Goal: Task Accomplishment & Management: Manage account settings

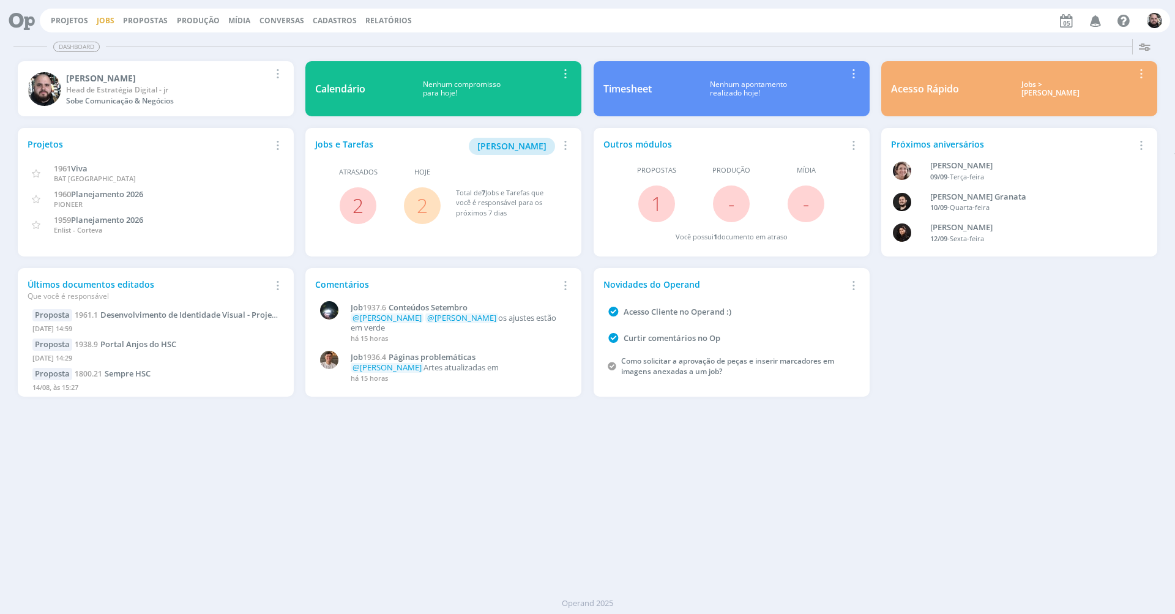
click at [103, 21] on link "Jobs" at bounding box center [106, 20] width 18 height 10
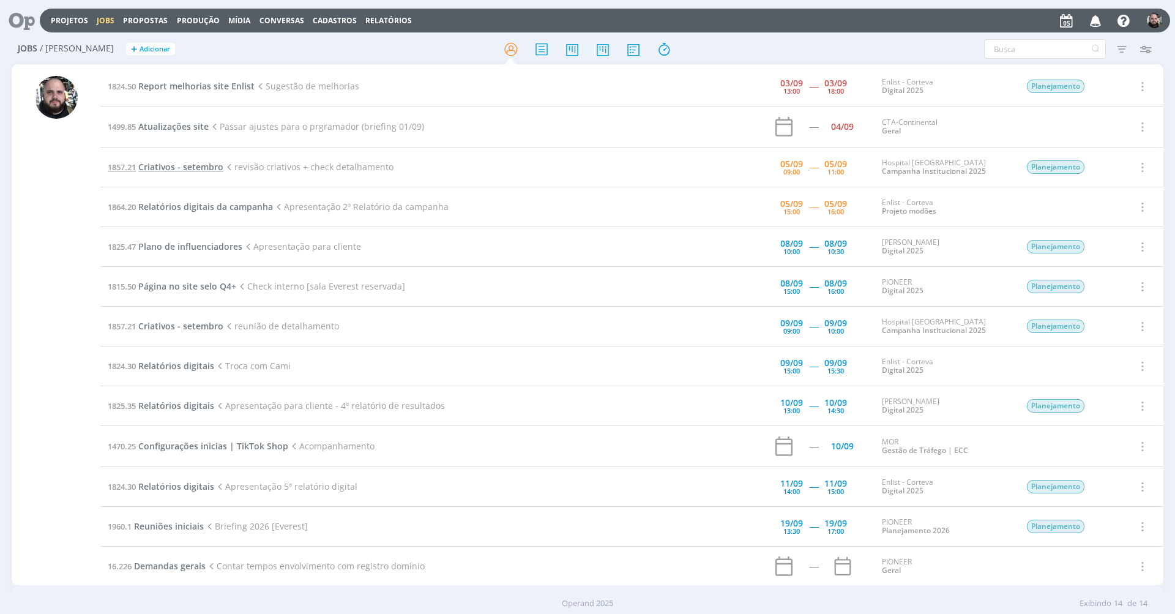
click at [196, 165] on span "Criativos - setembro" at bounding box center [180, 167] width 85 height 12
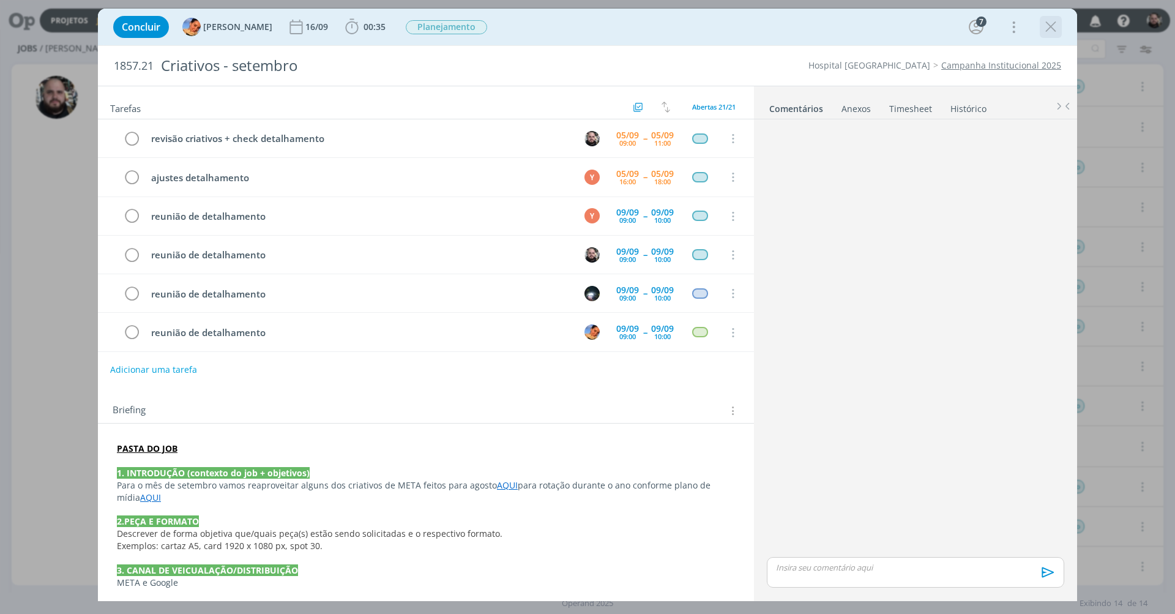
click at [1056, 25] on icon "dialog" at bounding box center [1050, 27] width 18 height 18
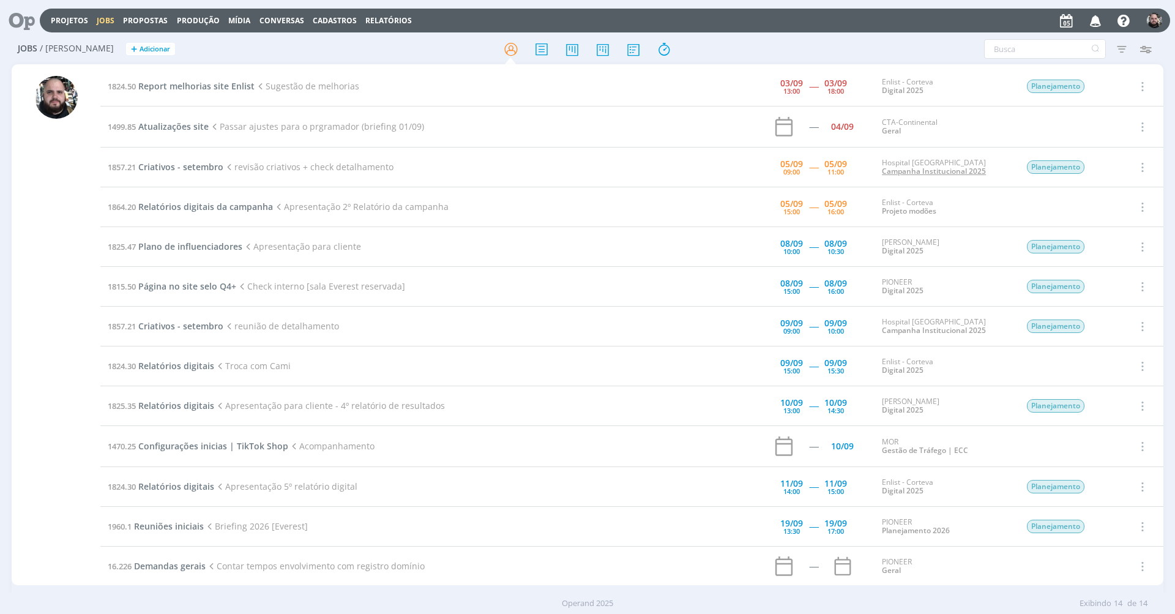
click at [911, 173] on link "Campanha Institucional 2025" at bounding box center [934, 171] width 104 height 10
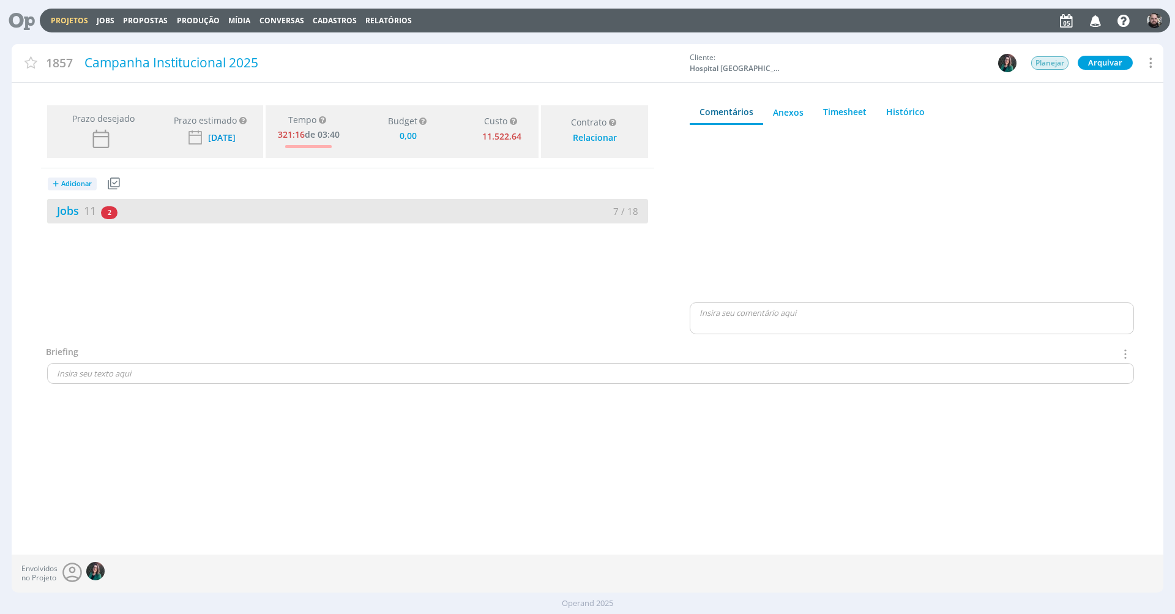
type input "0,00"
click at [83, 214] on link "Jobs 11" at bounding box center [71, 210] width 49 height 15
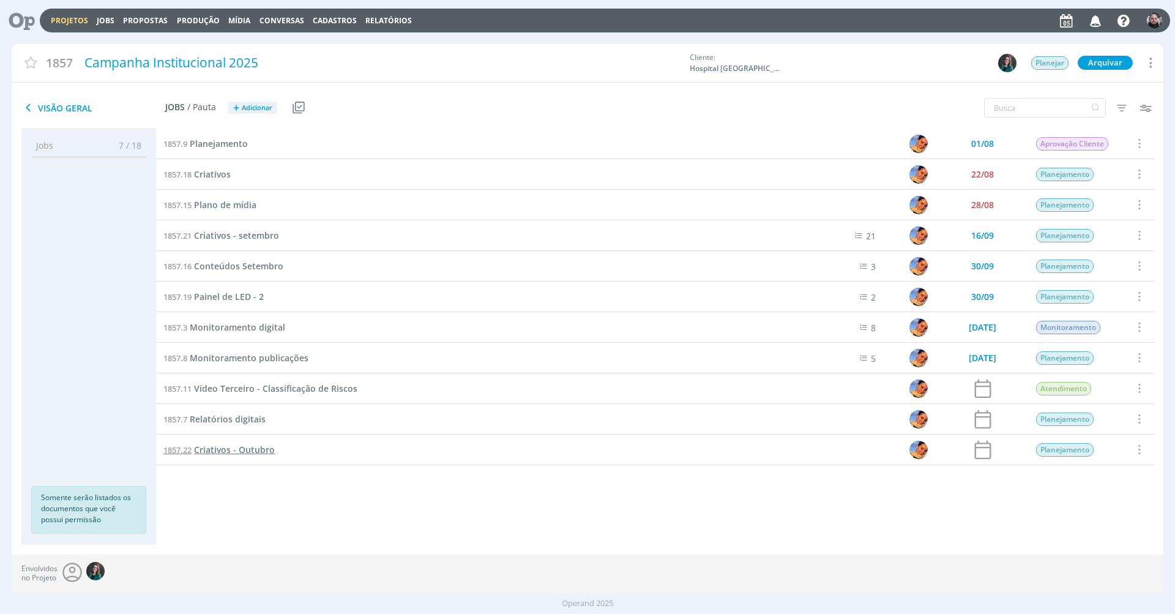
click at [256, 452] on span "Criativos - Outubro" at bounding box center [234, 450] width 81 height 12
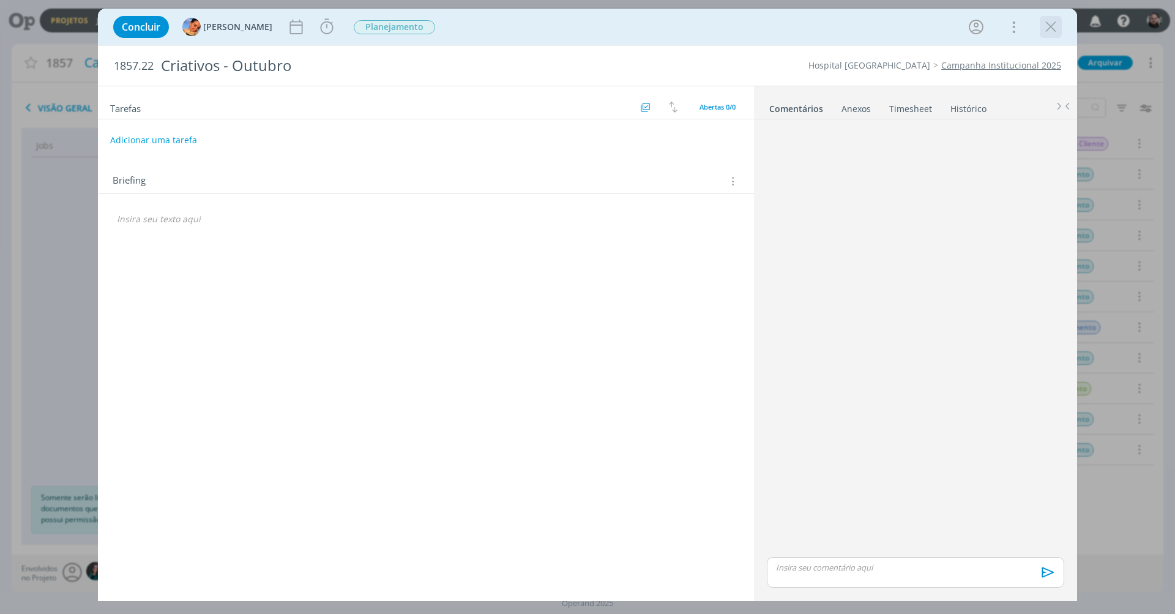
click at [1049, 28] on icon "dialog" at bounding box center [1050, 27] width 18 height 18
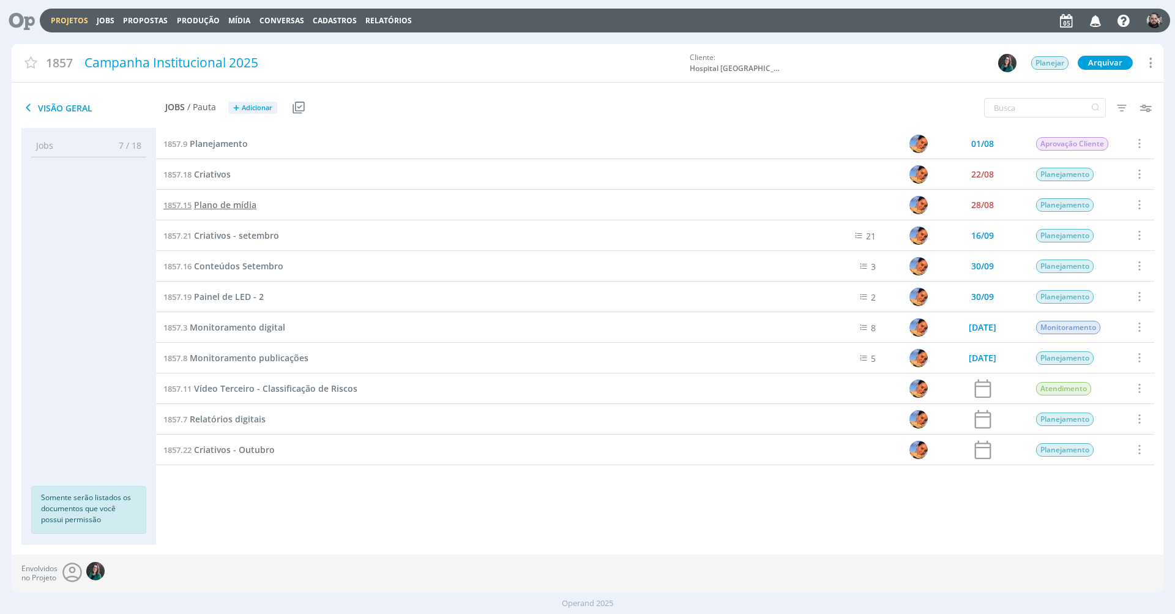
click at [228, 204] on span "Plano de mídia" at bounding box center [225, 205] width 62 height 12
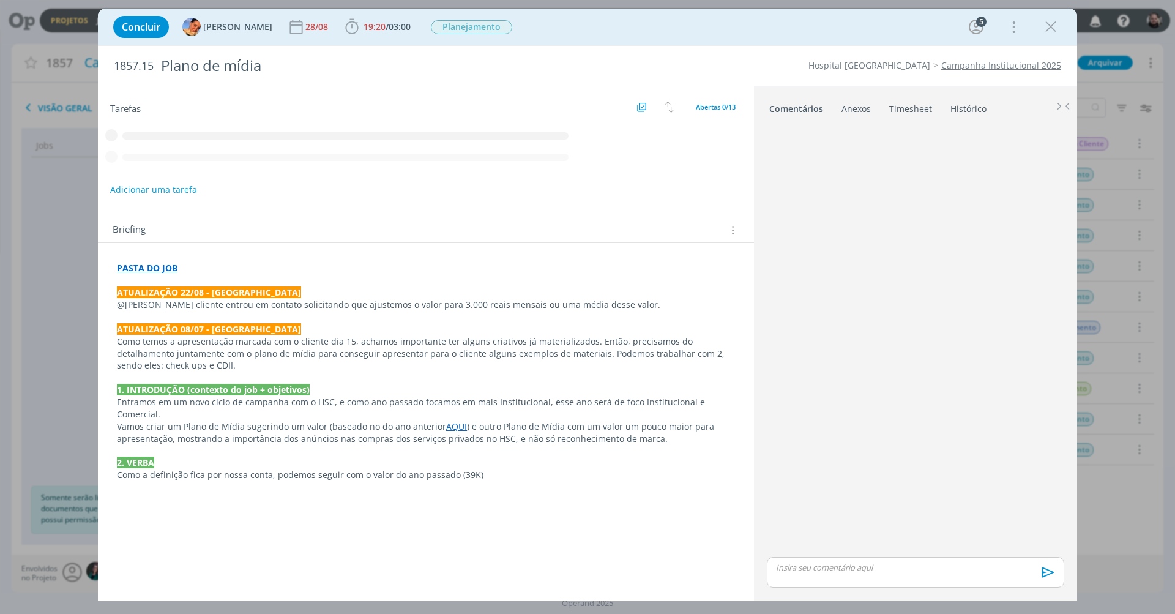
scroll to position [251, 0]
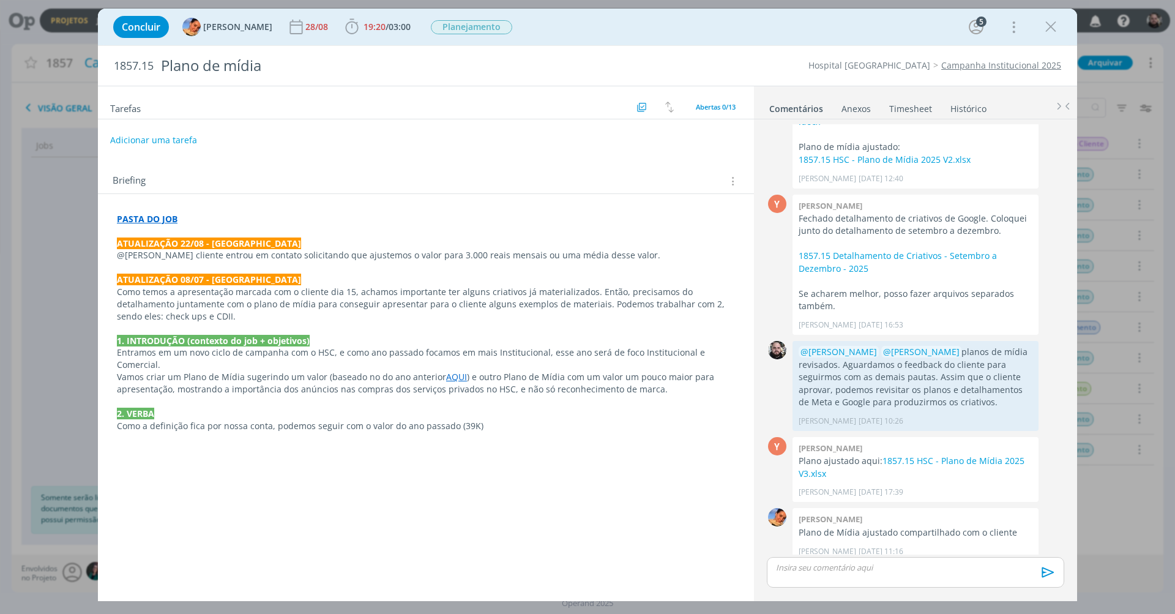
click at [1053, 26] on icon "dialog" at bounding box center [1050, 27] width 18 height 18
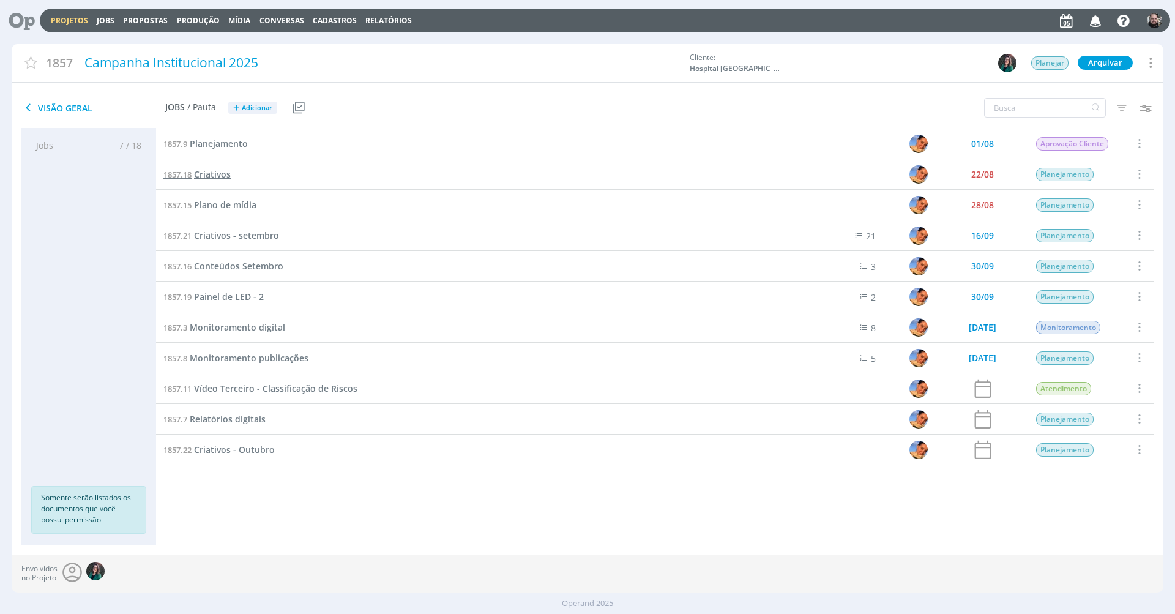
click at [229, 173] on span "Criativos" at bounding box center [212, 174] width 37 height 12
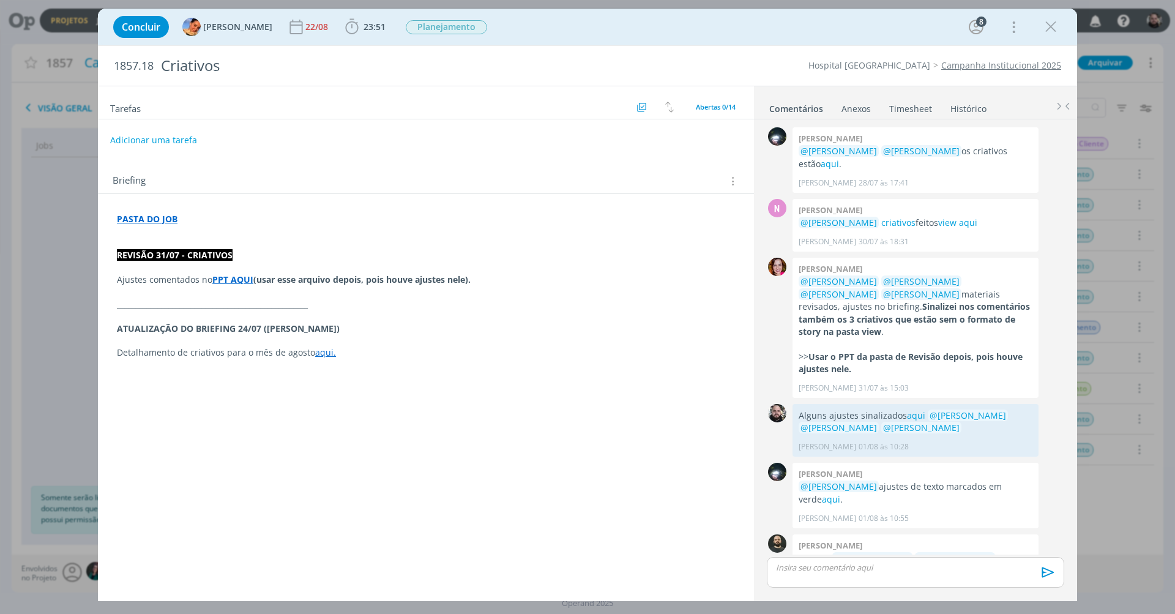
scroll to position [88, 0]
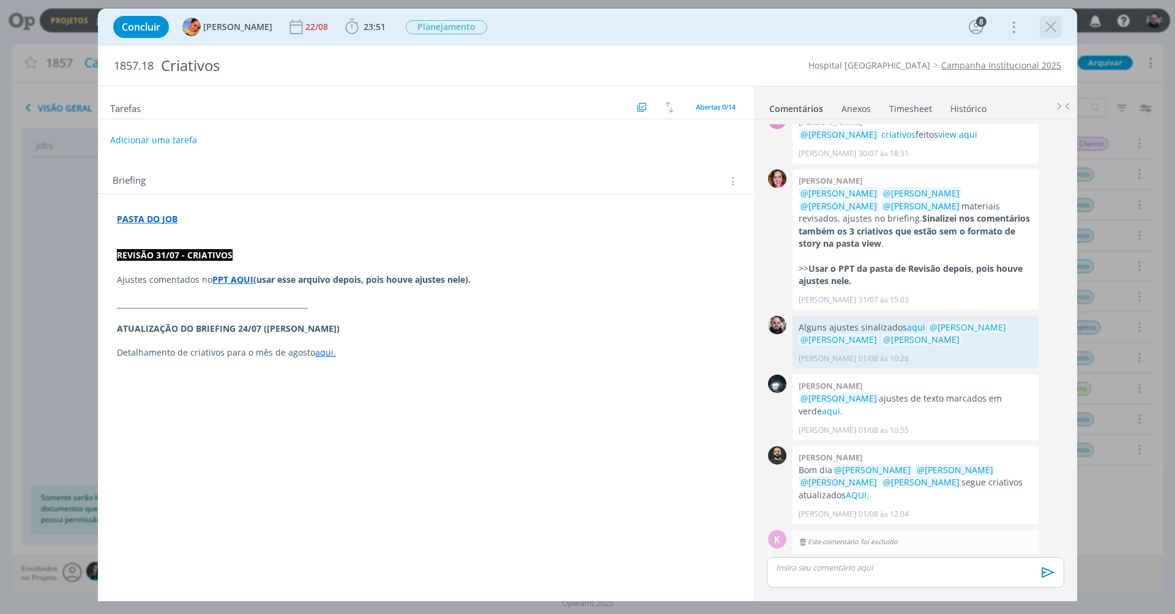
click at [1053, 24] on icon "dialog" at bounding box center [1050, 27] width 18 height 18
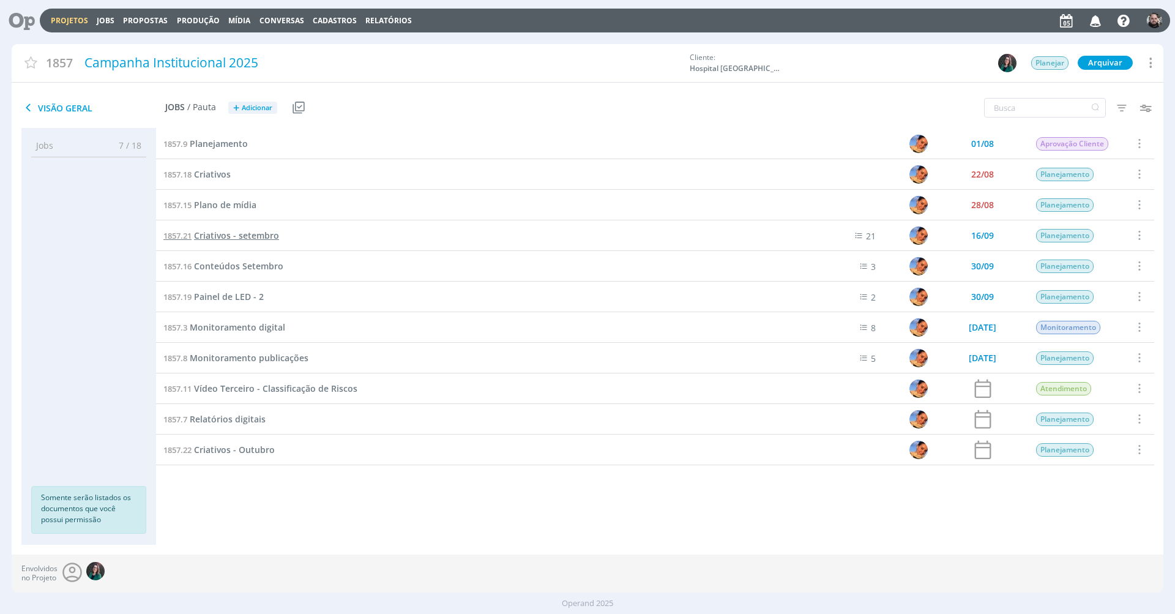
click at [263, 237] on span "Criativos - setembro" at bounding box center [236, 235] width 85 height 12
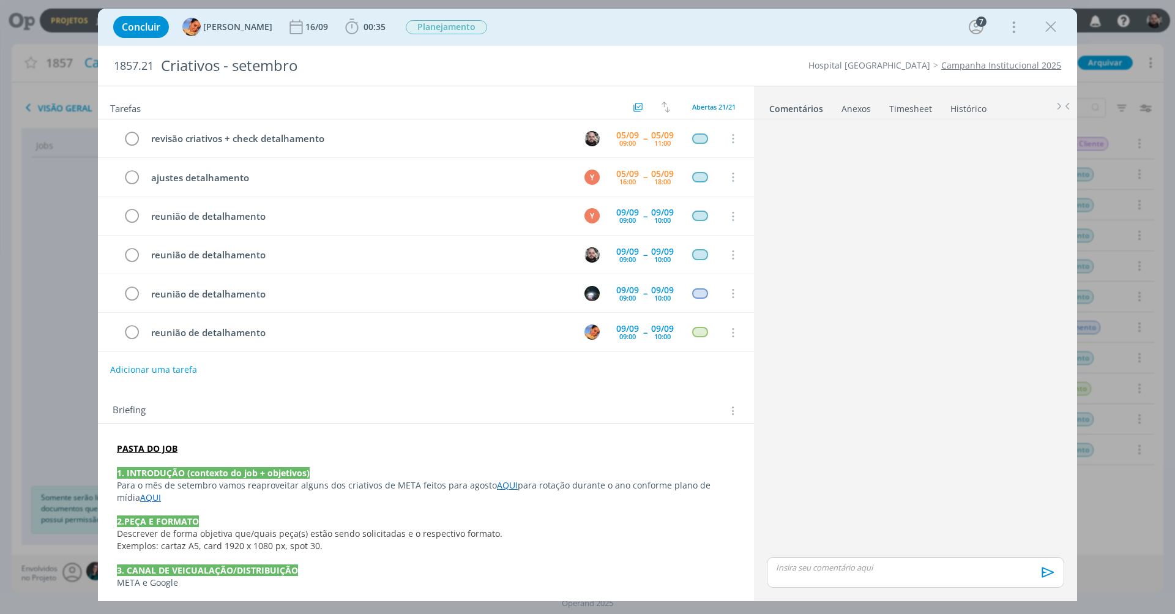
click at [528, 31] on div "Concluir [PERSON_NAME] [DATE] 00:35 Iniciar Apontar Data * [DATE] Horas * 00:00…" at bounding box center [587, 26] width 961 height 29
click at [562, 41] on div "Concluir [PERSON_NAME] [DATE] 00:35 Iniciar Apontar Data * [DATE] Horas * 00:00…" at bounding box center [587, 26] width 961 height 29
click at [780, 32] on div "Concluir [PERSON_NAME] [DATE] 00:35 Iniciar Apontar Data * [DATE] Horas * 00:00…" at bounding box center [587, 26] width 961 height 29
click at [1042, 29] on icon "dialog" at bounding box center [1050, 27] width 18 height 18
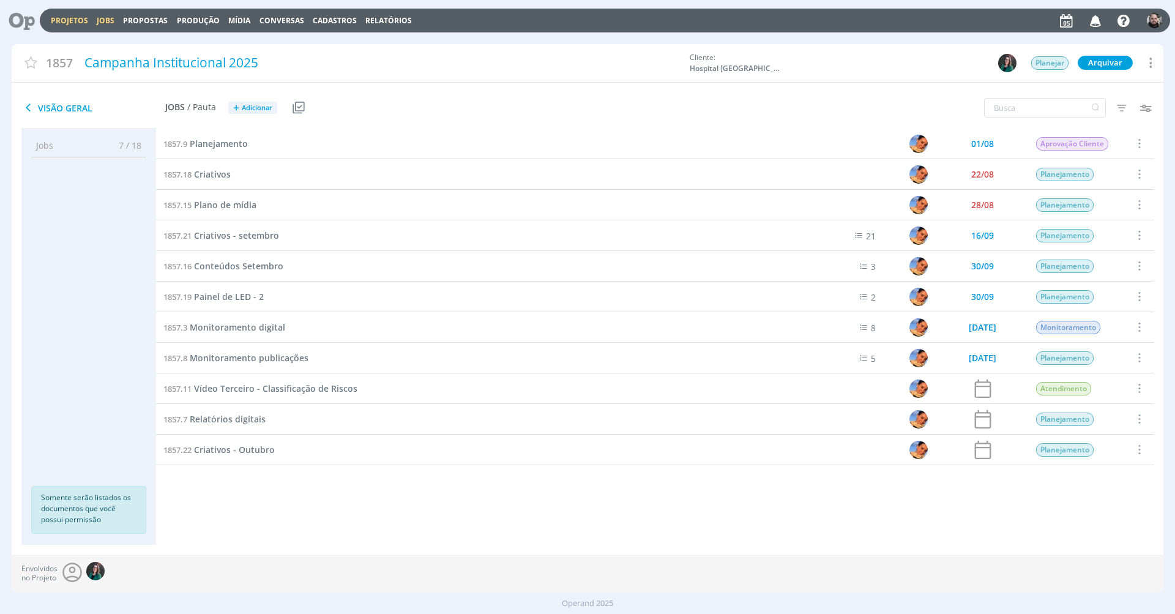
click at [111, 21] on link "Jobs" at bounding box center [106, 20] width 18 height 10
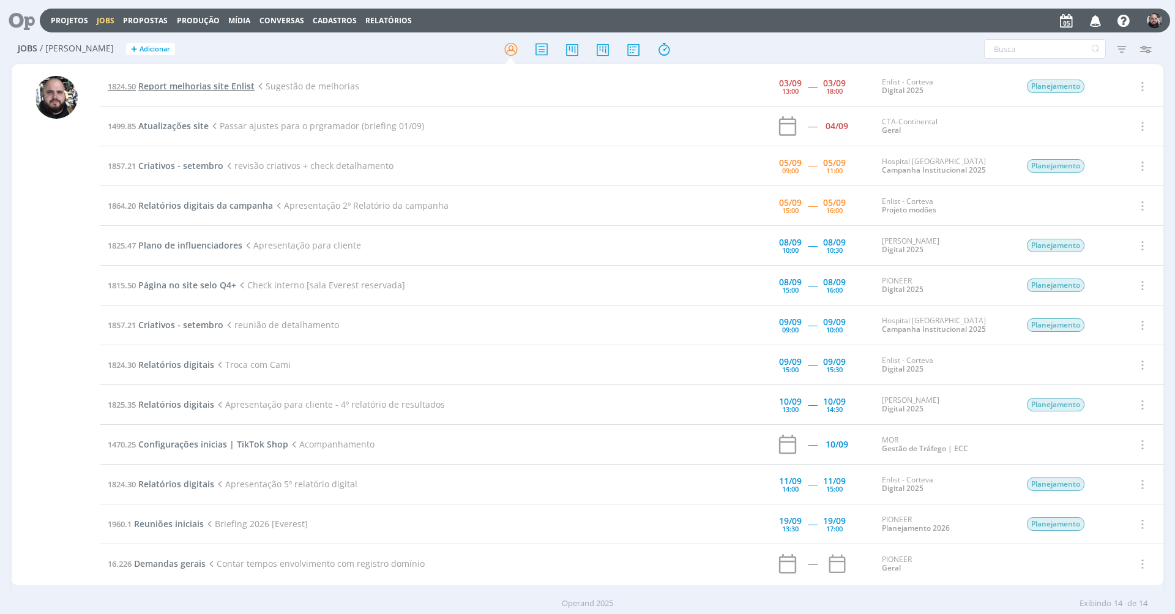
click at [242, 85] on span "Report melhorias site Enlist" at bounding box center [196, 86] width 116 height 12
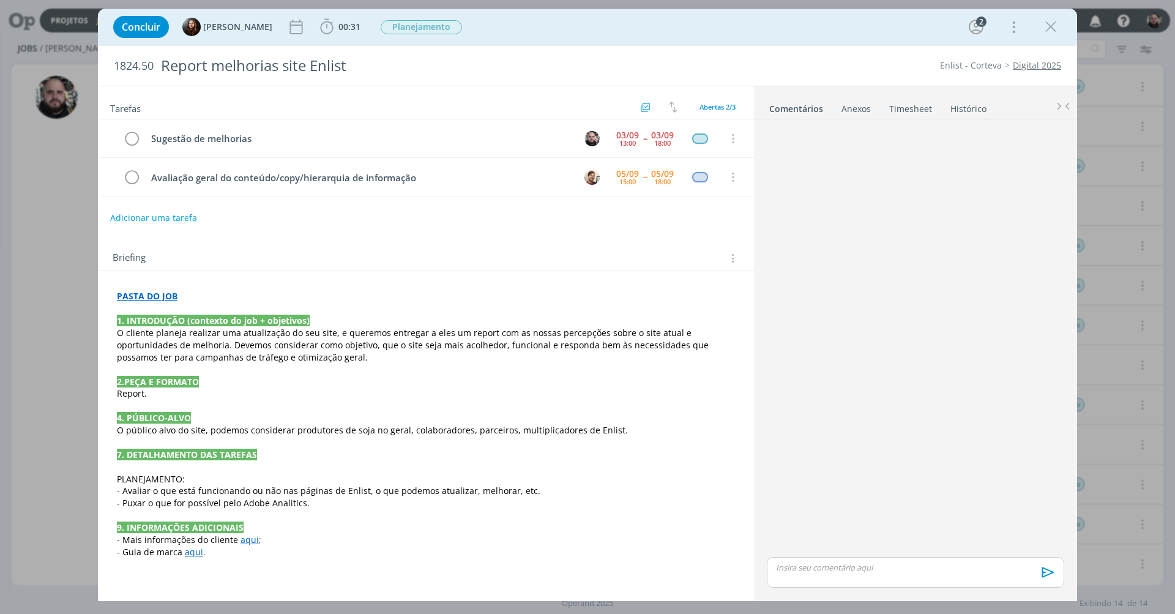
click at [491, 37] on div "Concluir Eduarda Pereira 00:31 Iniciar Apontar Data * 05/09/2025 Horas * 00:00 …" at bounding box center [587, 26] width 961 height 29
click at [1044, 26] on icon "dialog" at bounding box center [1050, 27] width 18 height 18
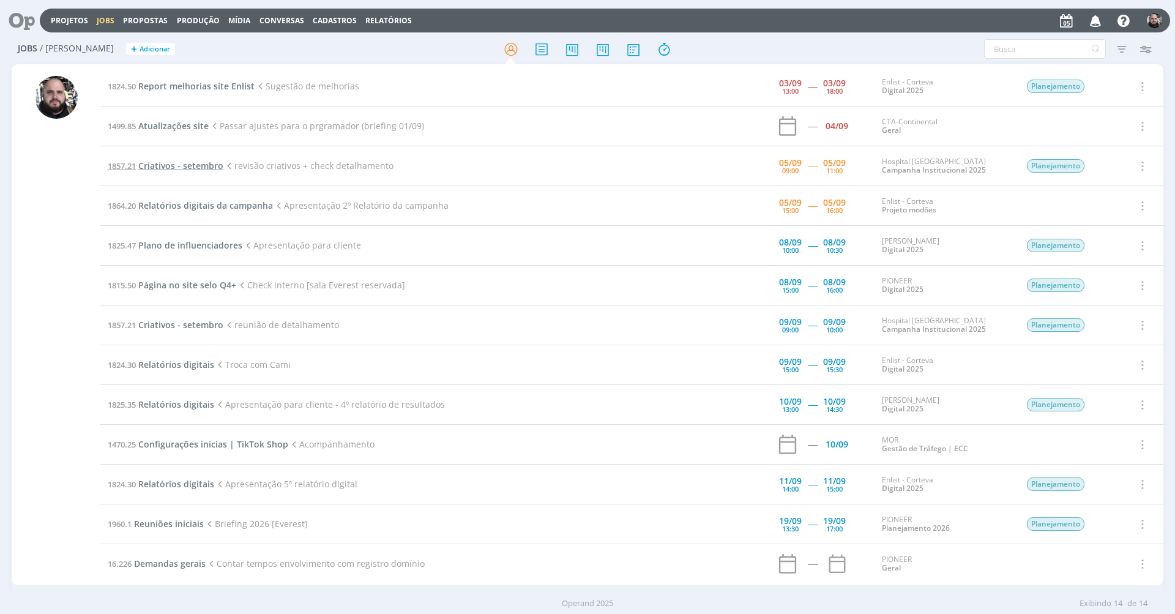
click at [210, 164] on span "Criativos - setembro" at bounding box center [180, 166] width 85 height 12
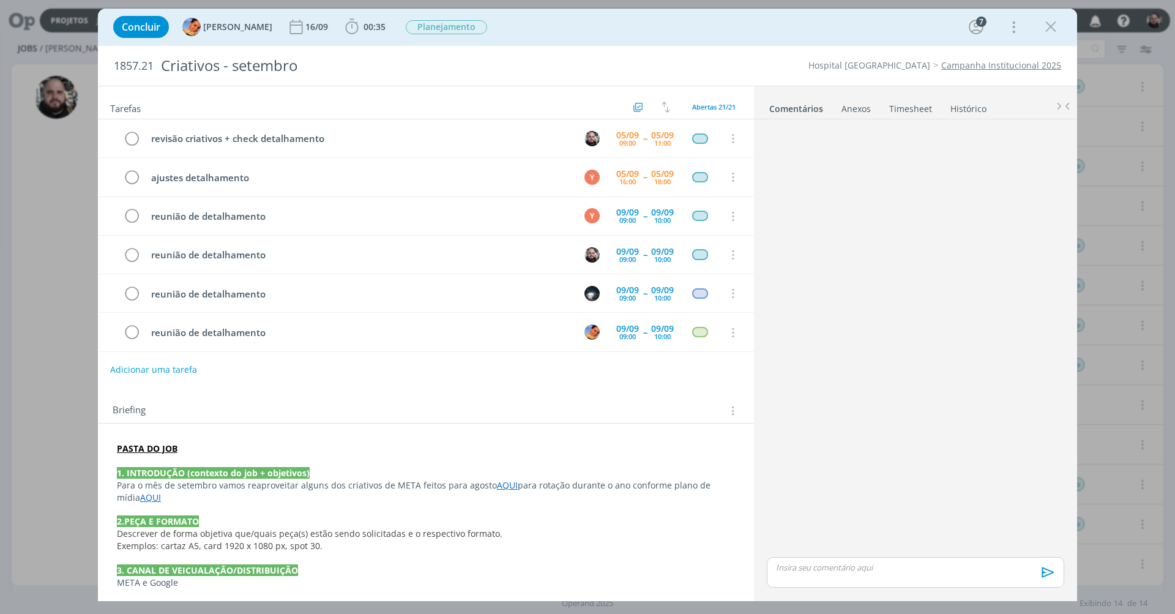
click at [140, 496] on link "AQUI" at bounding box center [150, 497] width 21 height 12
click at [141, 496] on link "AQUI" at bounding box center [151, 498] width 21 height 12
click at [368, 519] on link "https://app4.operand.com.br/jobs/14140" at bounding box center [385, 519] width 92 height 16
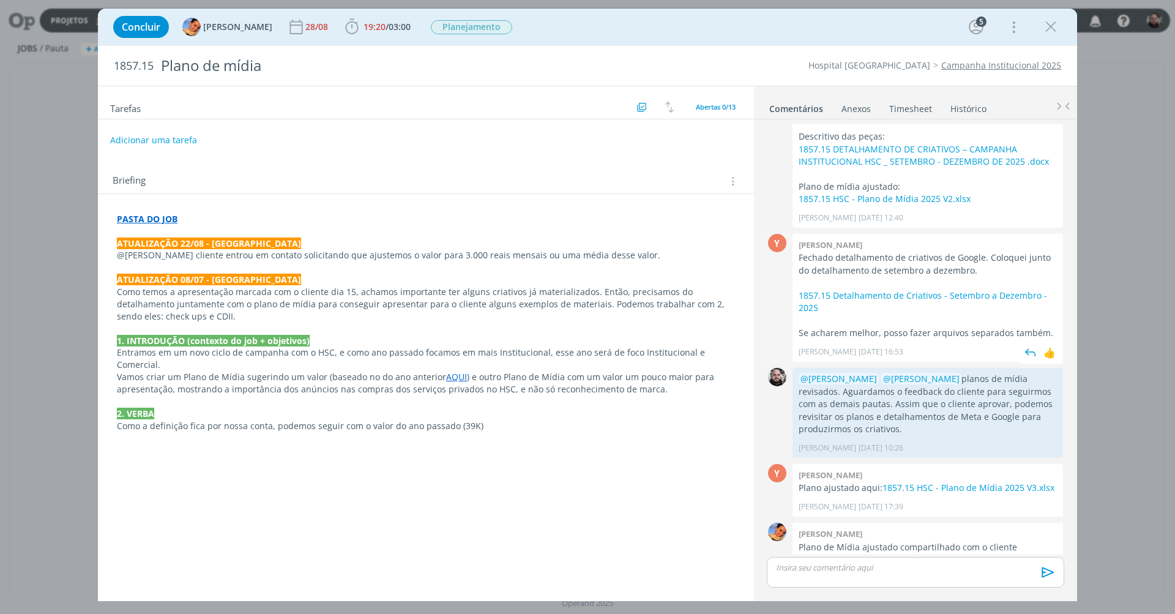
scroll to position [166, 0]
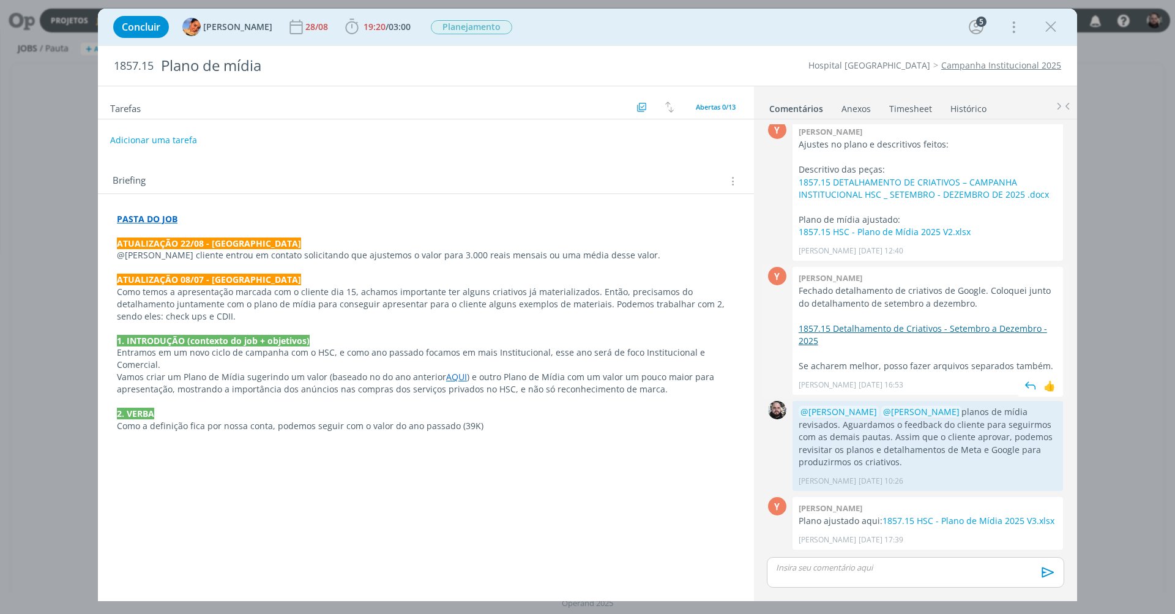
click at [909, 322] on link "1857.15 Detalhamento de Criativos - Setembro a Dezembro - 2025" at bounding box center [923, 334] width 248 height 24
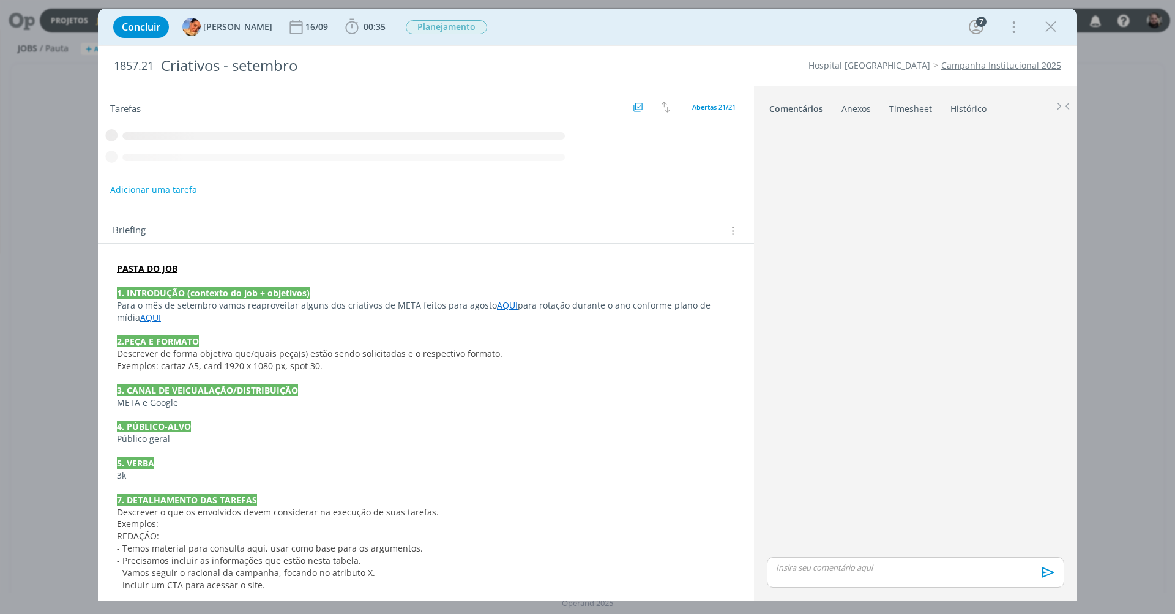
click at [953, 108] on link "Histórico" at bounding box center [968, 106] width 37 height 18
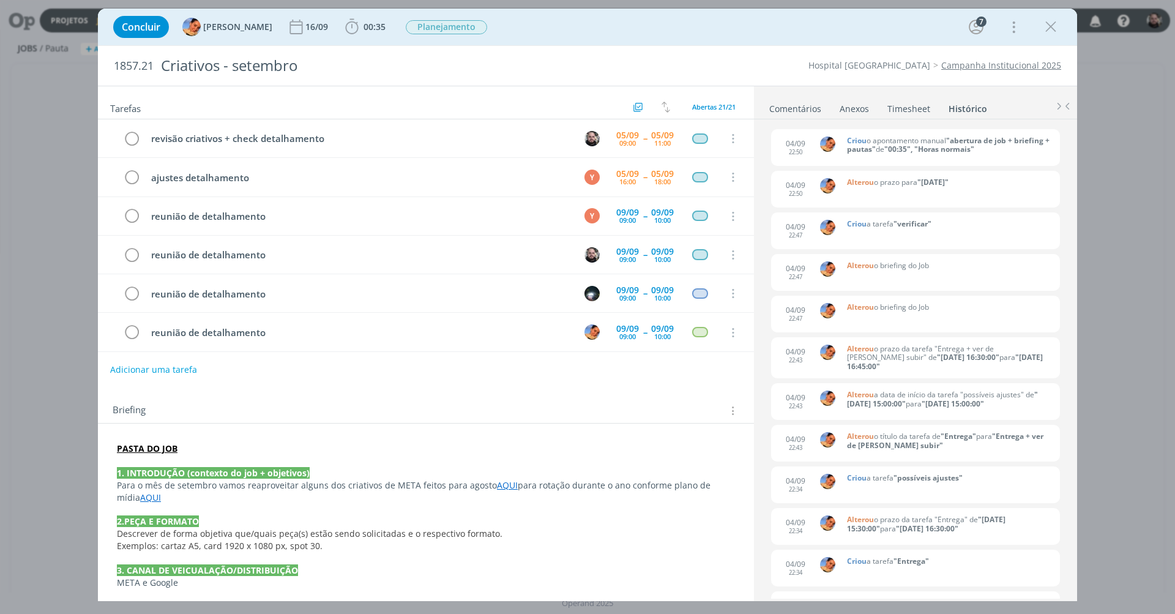
click at [761, 39] on div "Concluir [PERSON_NAME] [DATE] 00:35 Iniciar Apontar Data * [DATE] Horas * 00:00…" at bounding box center [587, 26] width 961 height 29
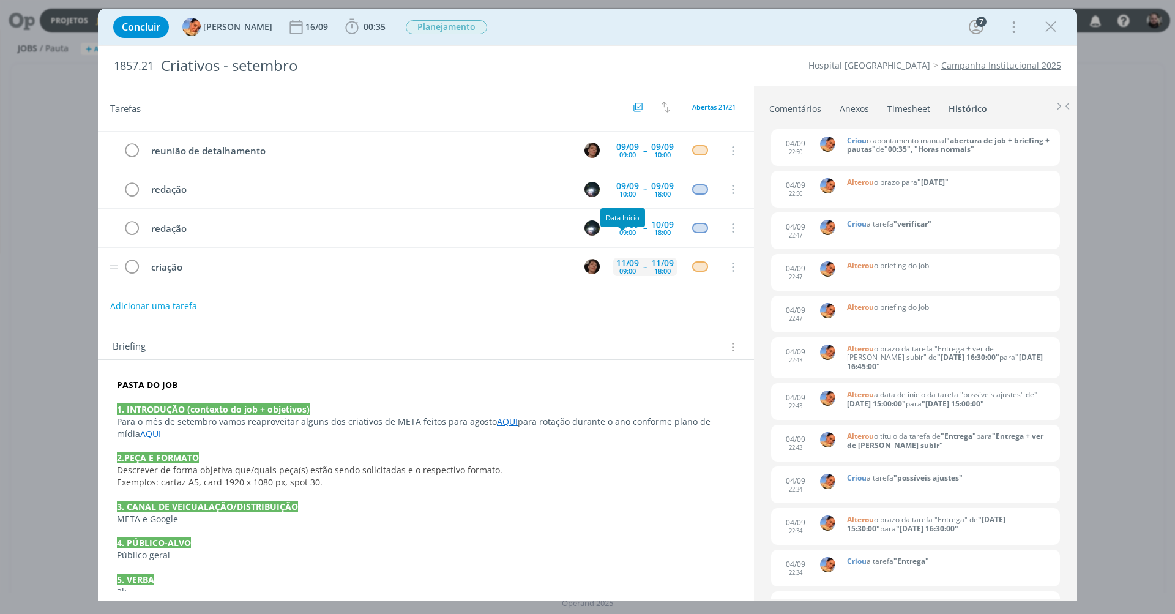
scroll to position [176, 0]
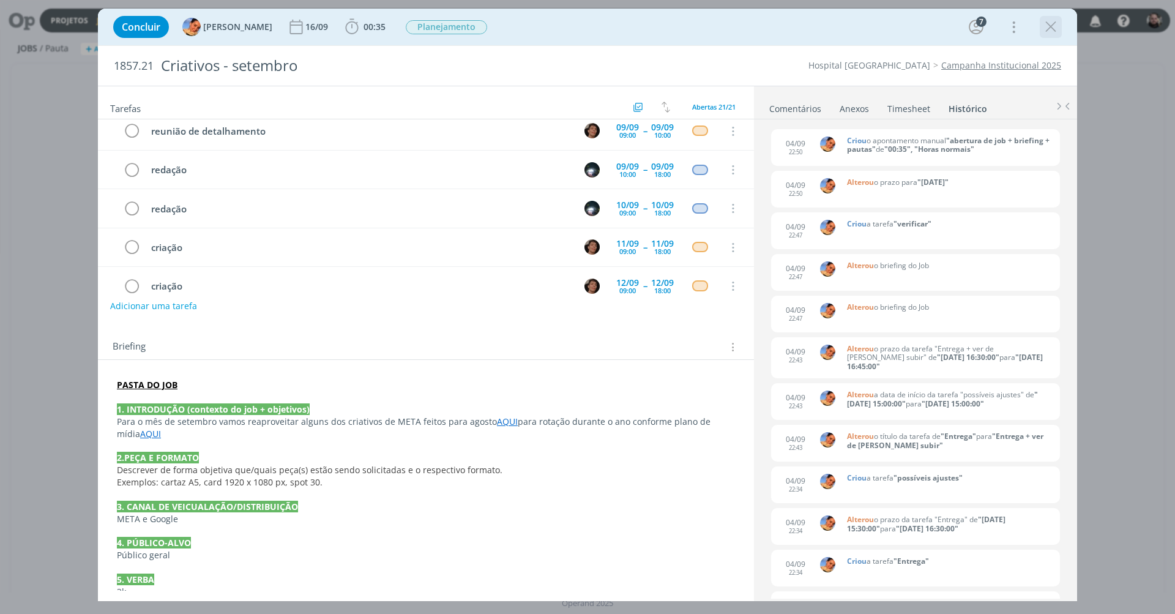
click at [1047, 29] on icon "dialog" at bounding box center [1050, 27] width 18 height 18
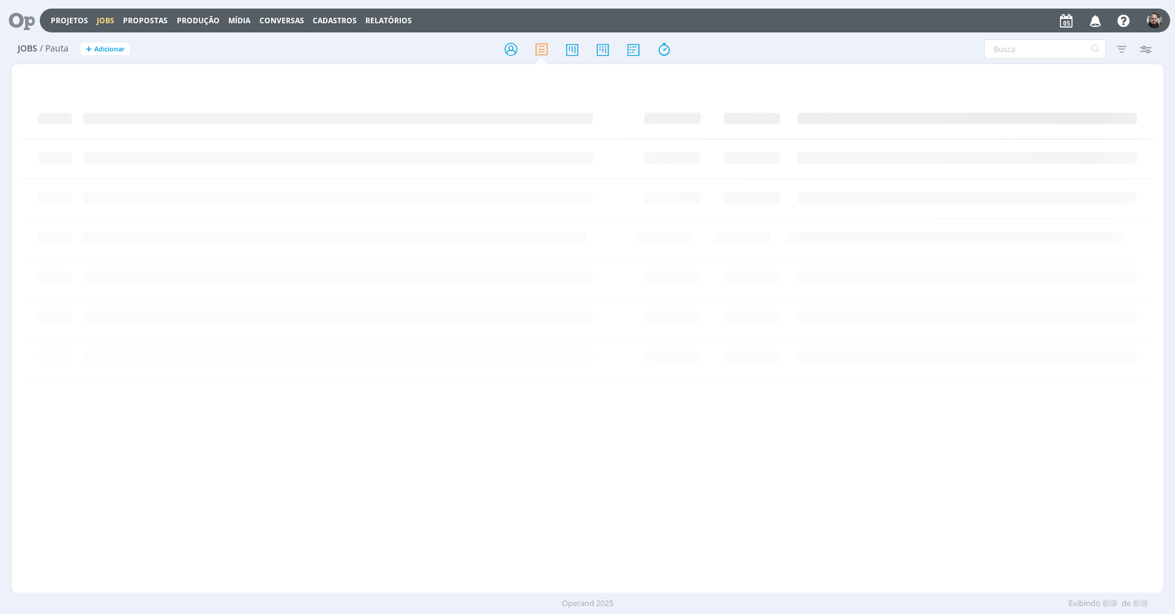
click at [762, 70] on div at bounding box center [588, 328] width 1152 height 528
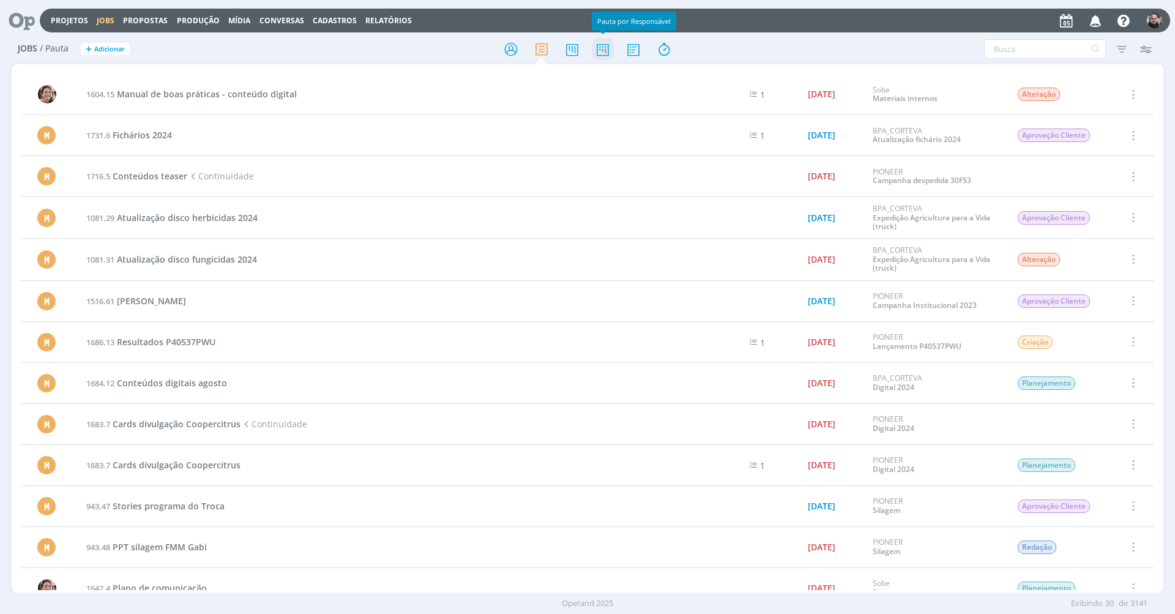
click at [605, 52] on icon at bounding box center [603, 49] width 22 height 24
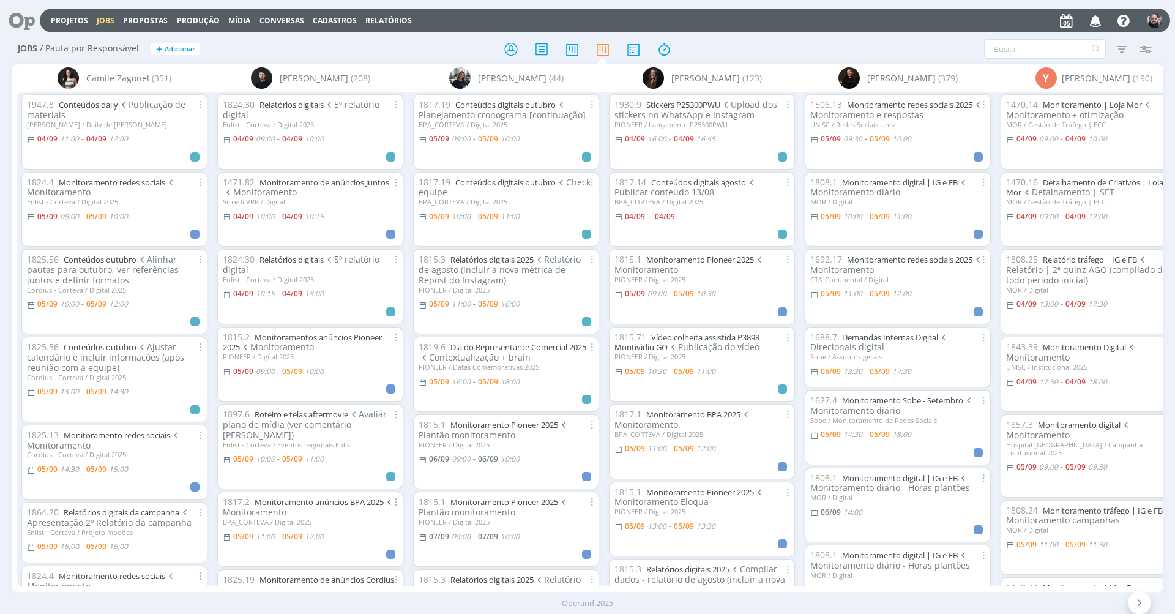
click at [1142, 45] on icon "button" at bounding box center [1145, 49] width 22 height 22
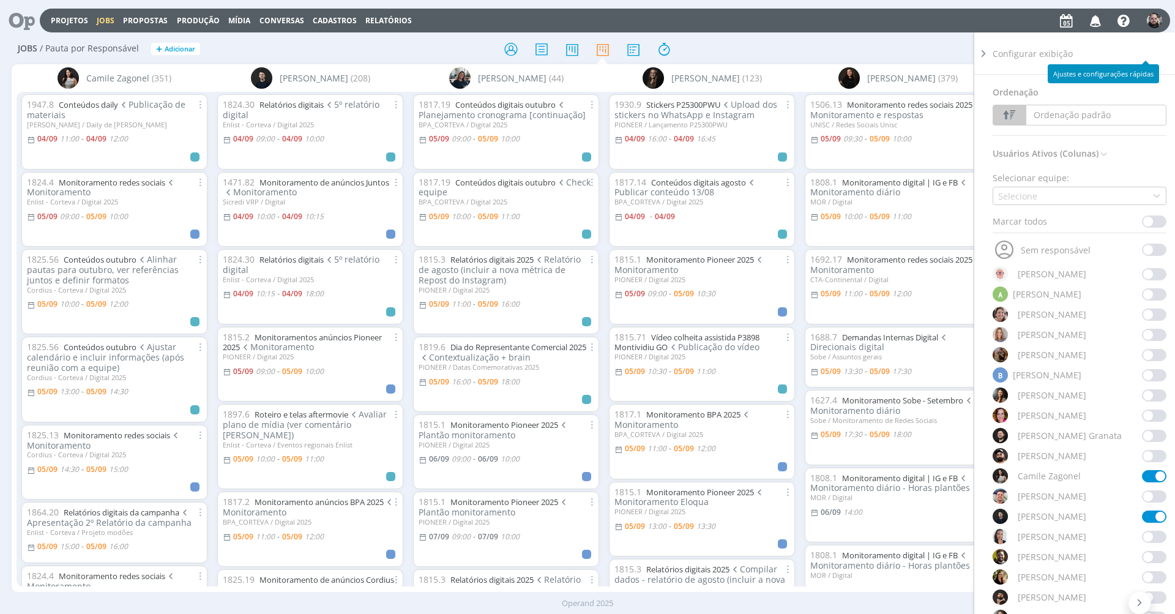
click at [1144, 48] on div "Configurar exibição" at bounding box center [1085, 53] width 184 height 42
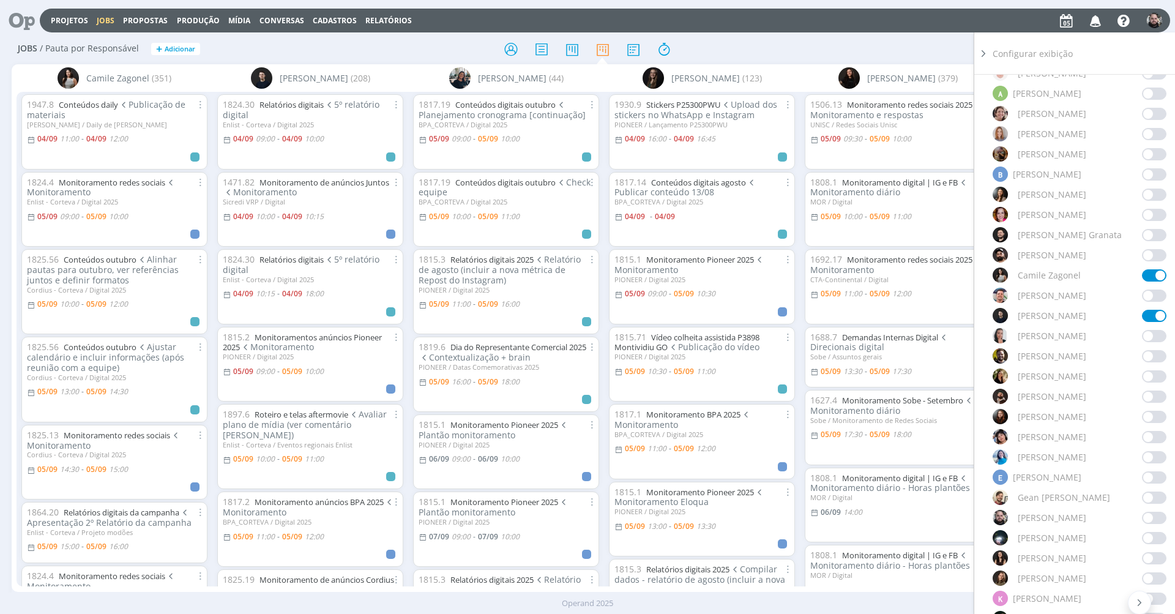
scroll to position [305, 0]
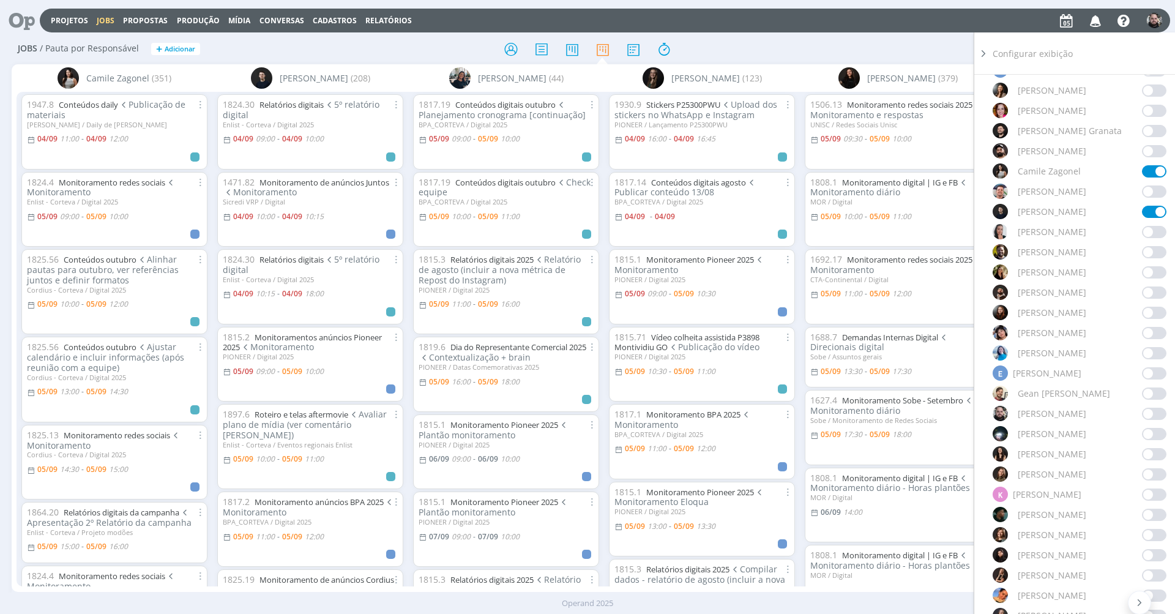
click at [1144, 435] on span at bounding box center [1154, 434] width 24 height 12
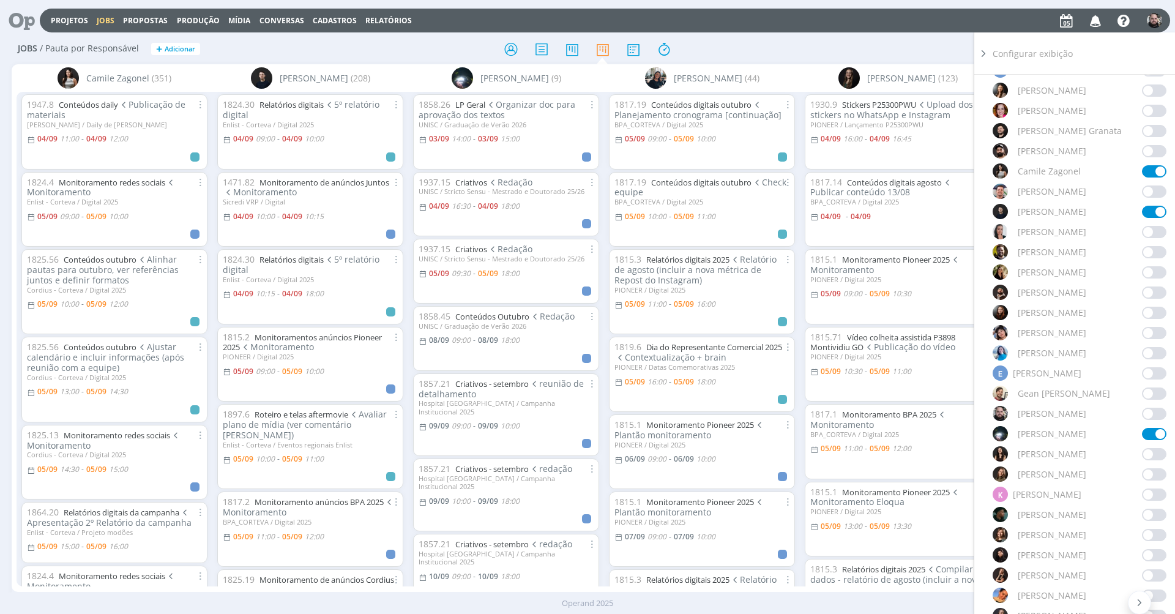
click at [934, 60] on div "Jobs / Pauta por Responsável + Adicionar Filtrar Filtrar [GEOGRAPHIC_DATA] Tipo…" at bounding box center [588, 49] width 1152 height 31
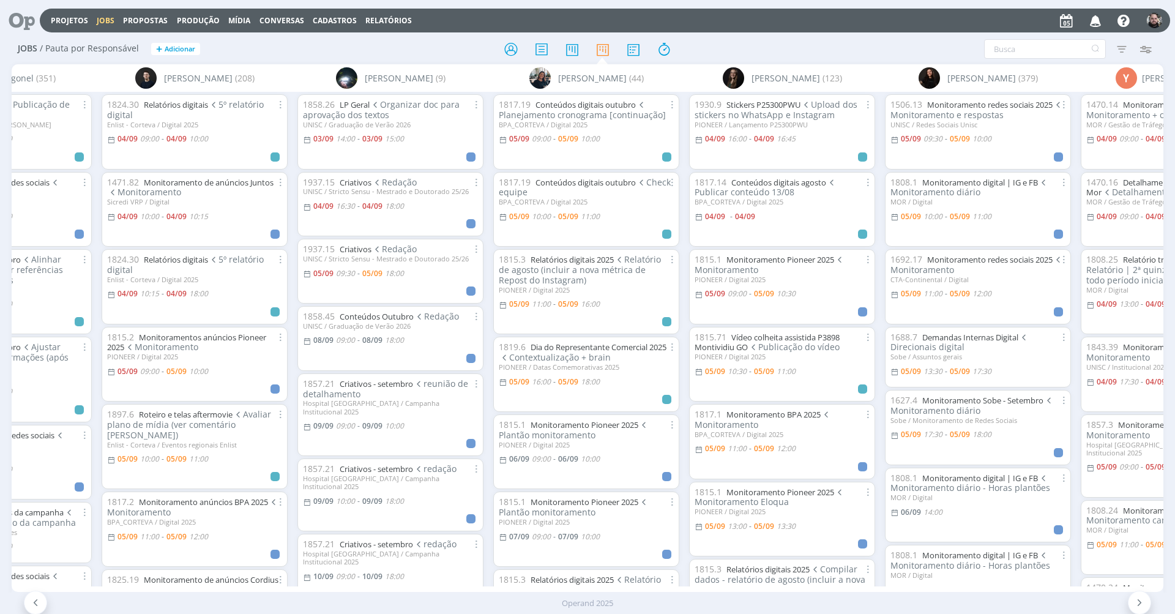
scroll to position [125, 0]
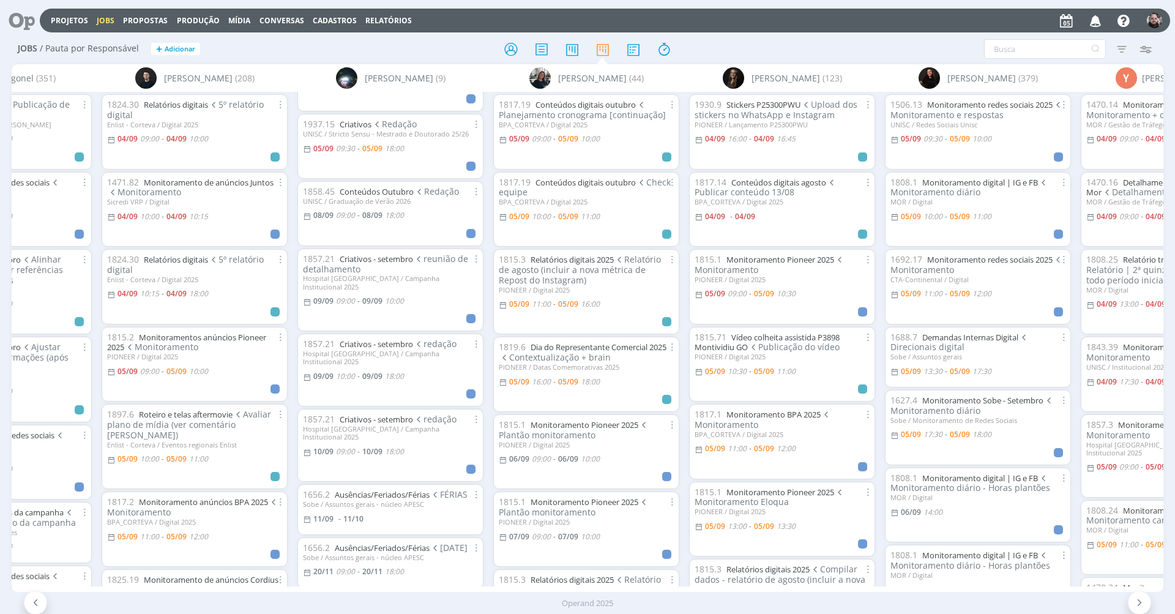
click at [764, 3] on header "Projetos Jobs Propostas Produção [GEOGRAPHIC_DATA] Conversas Cadastros Relatóri…" at bounding box center [587, 17] width 1175 height 34
click at [696, 46] on div at bounding box center [587, 49] width 384 height 22
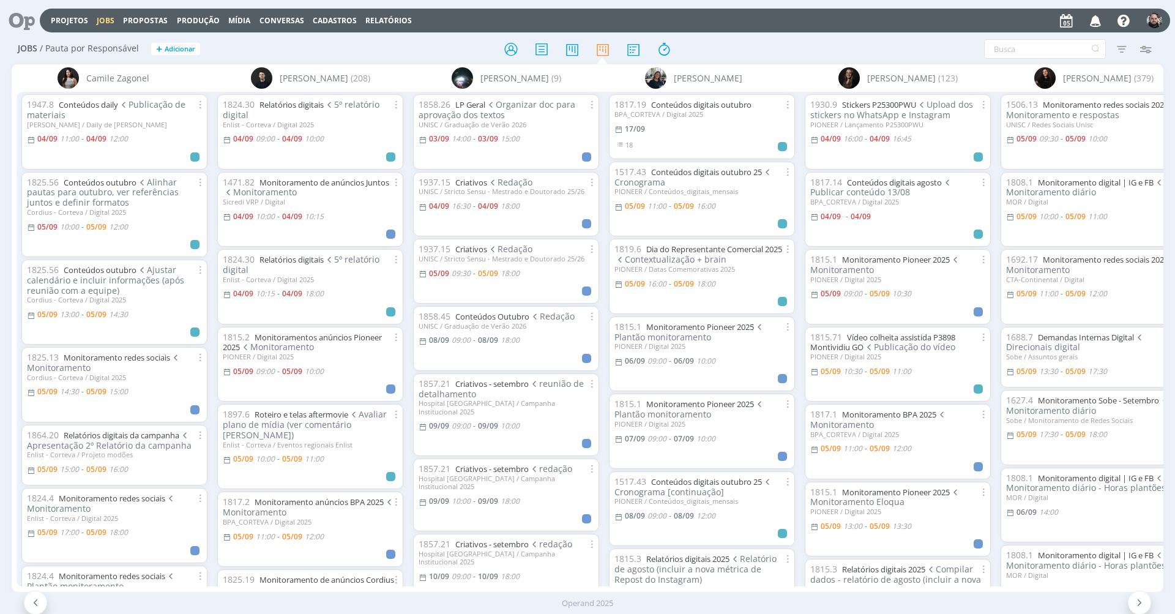
scroll to position [125, 0]
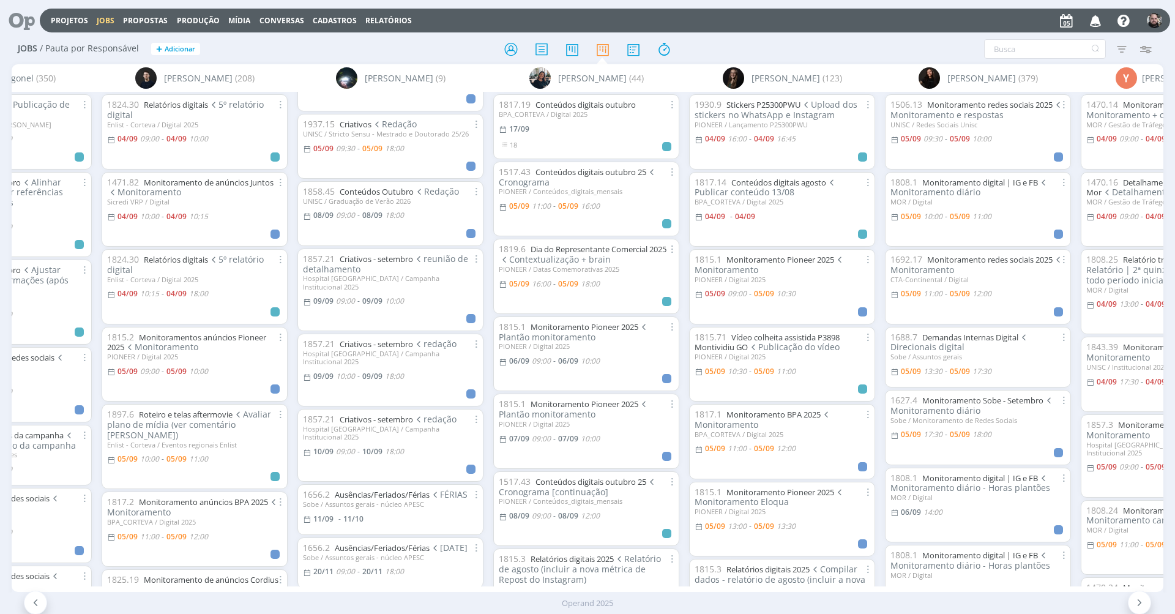
click at [23, 15] on icon at bounding box center [17, 21] width 25 height 24
